Goal: Task Accomplishment & Management: Use online tool/utility

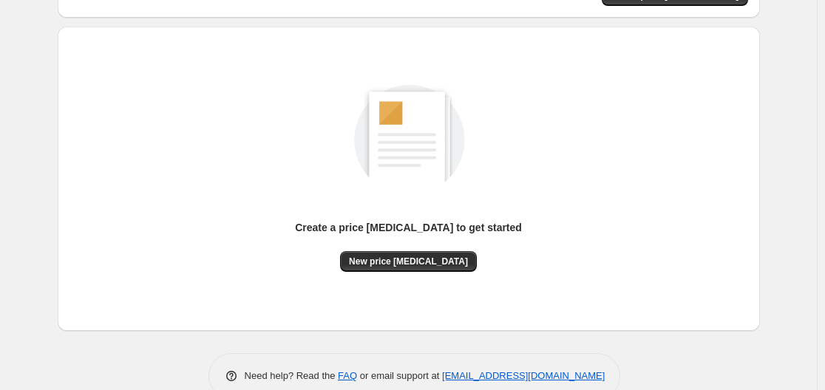
scroll to position [163, 0]
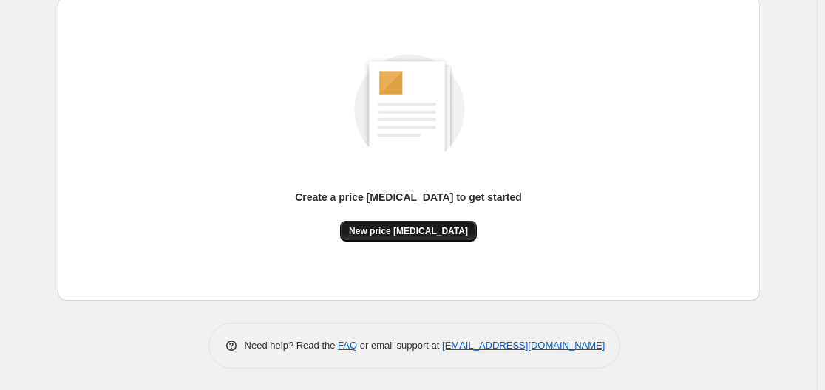
click at [427, 229] on span "New price [MEDICAL_DATA]" at bounding box center [408, 232] width 119 height 12
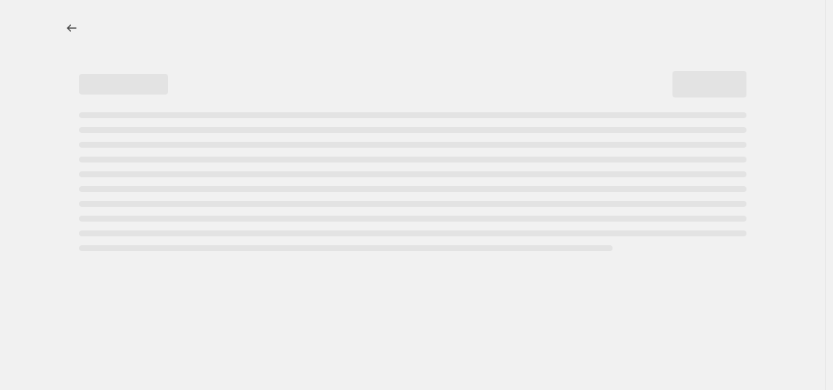
select select "percentage"
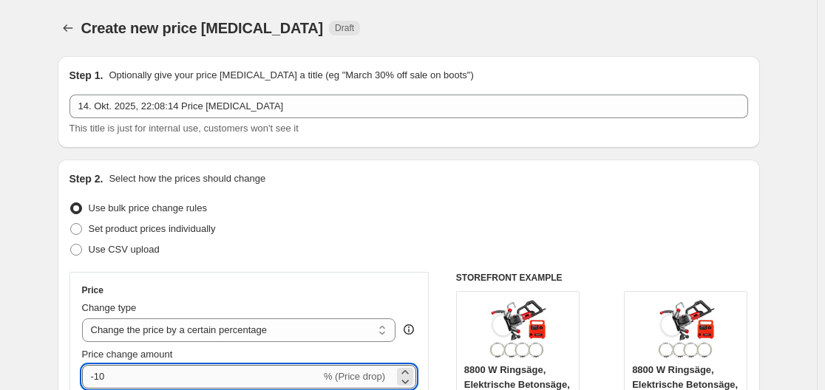
click at [166, 375] on input "-10" at bounding box center [201, 377] width 239 height 24
type input "-1"
type input "-30"
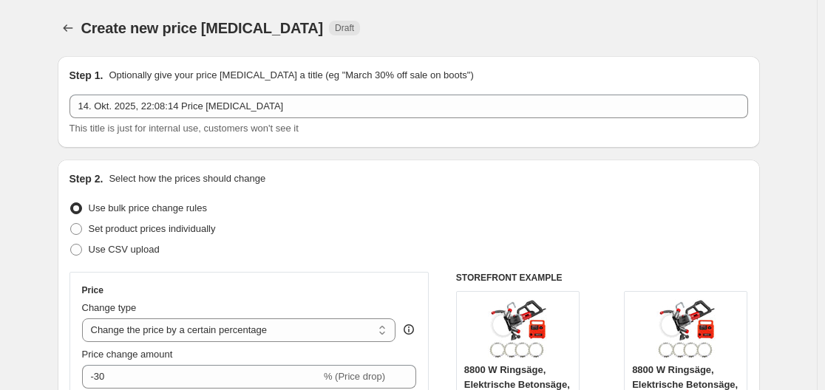
click at [370, 236] on div "Set product prices individually" at bounding box center [409, 229] width 679 height 21
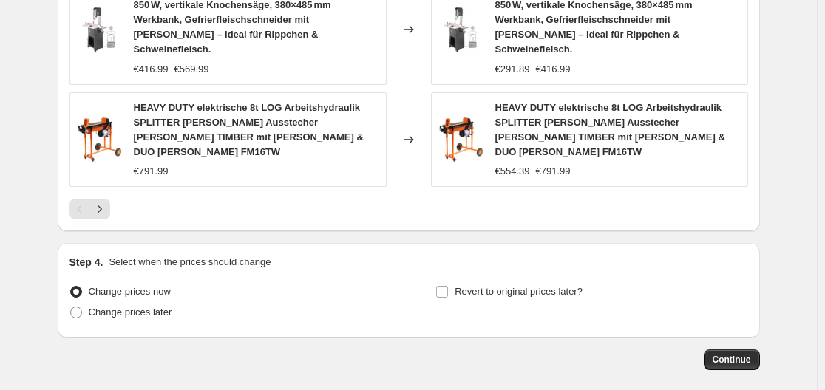
scroll to position [1230, 0]
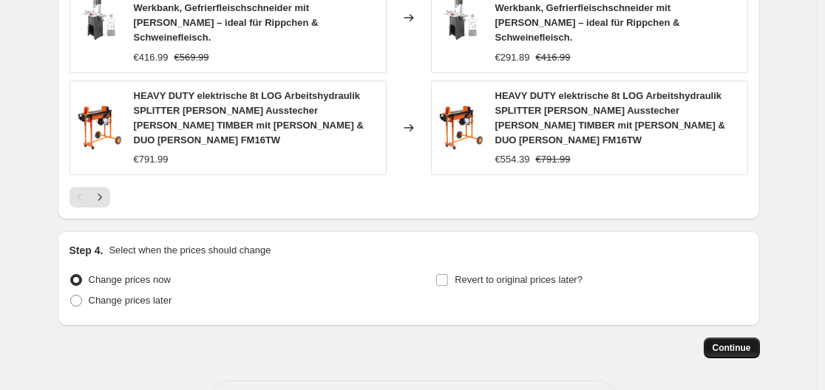
click at [726, 338] on button "Continue" at bounding box center [732, 348] width 56 height 21
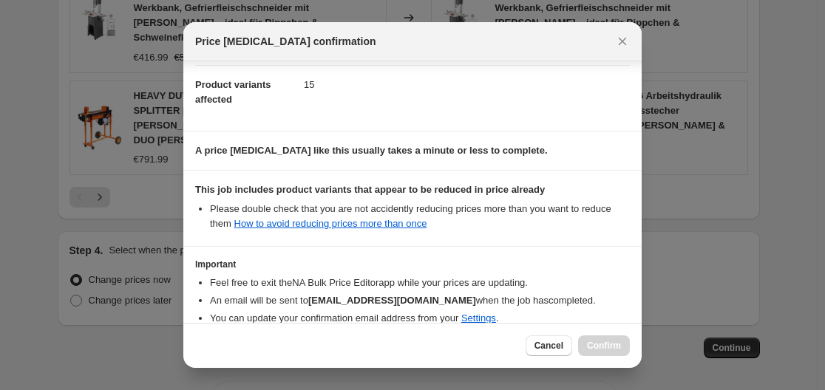
scroll to position [232, 0]
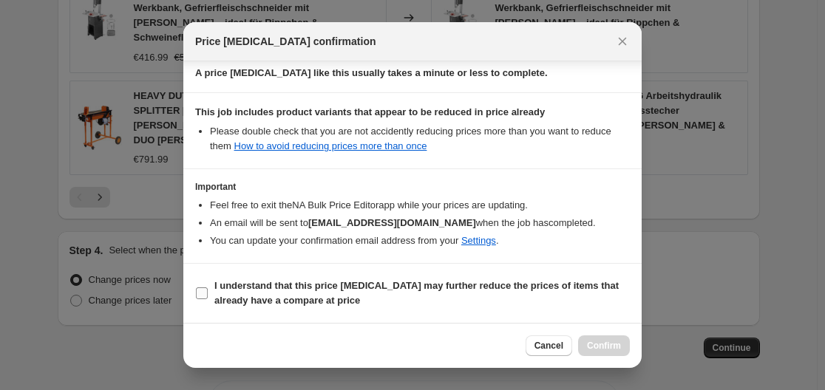
drag, startPoint x: 386, startPoint y: 296, endPoint x: 430, endPoint y: 305, distance: 44.5
click at [386, 297] on span "I understand that this price [MEDICAL_DATA] may further reduce the prices of it…" at bounding box center [422, 294] width 416 height 30
click at [208, 297] on input "I understand that this price [MEDICAL_DATA] may further reduce the prices of it…" at bounding box center [202, 294] width 12 height 12
checkbox input "true"
click at [611, 349] on span "Confirm" at bounding box center [604, 346] width 34 height 12
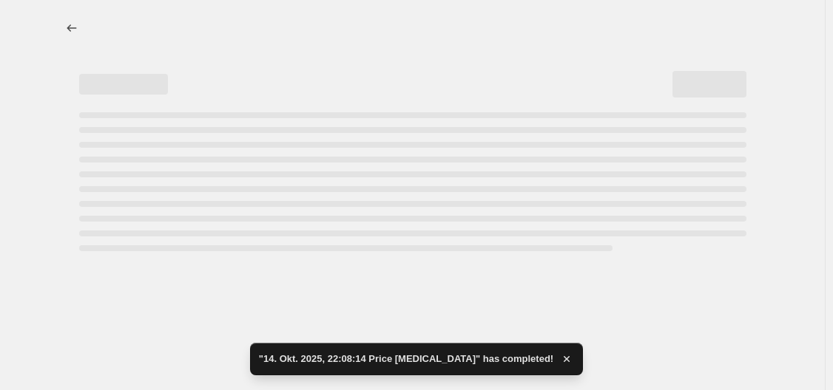
select select "percentage"
